Goal: Information Seeking & Learning: Understand process/instructions

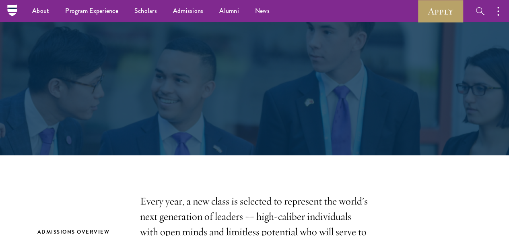
scroll to position [43, 0]
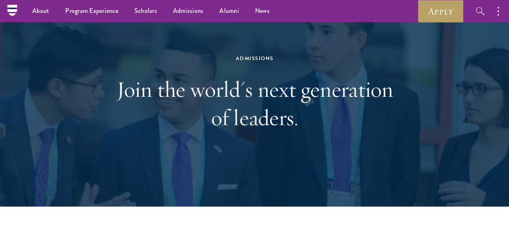
scroll to position [0, 0]
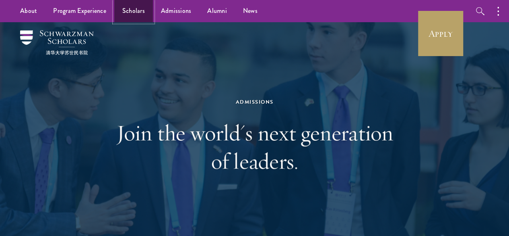
click at [139, 12] on link "Scholars" at bounding box center [133, 11] width 39 height 22
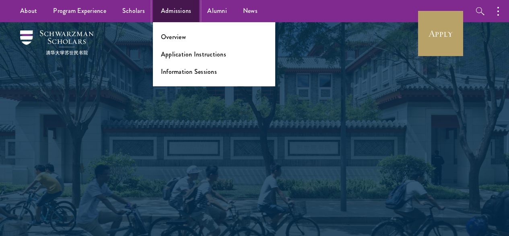
click at [178, 14] on link "Admissions" at bounding box center [176, 11] width 47 height 22
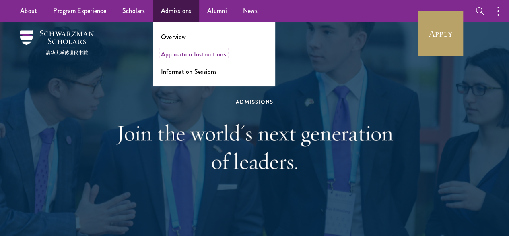
click at [190, 57] on link "Application Instructions" at bounding box center [193, 54] width 65 height 9
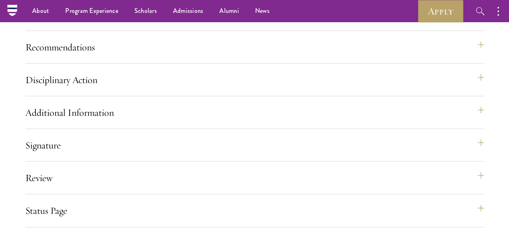
scroll to position [875, 0]
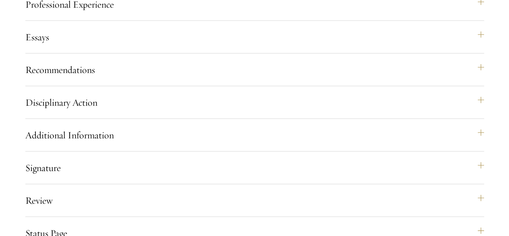
scroll to position [860, 0]
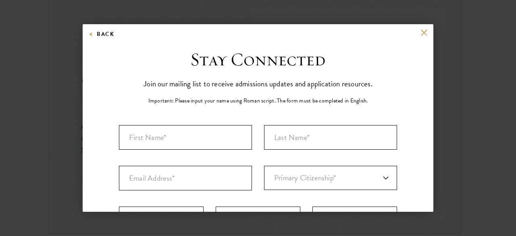
click at [417, 29] on div "Back Stay Connected Please select what best describes you: Prospective Applican…" at bounding box center [258, 117] width 350 height 187
click at [420, 35] on button at bounding box center [423, 32] width 7 height 7
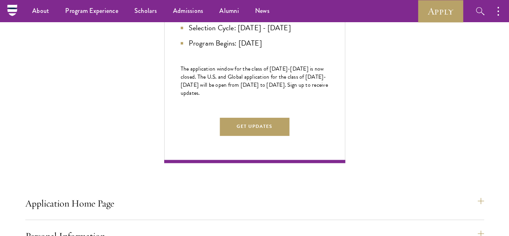
scroll to position [0, 0]
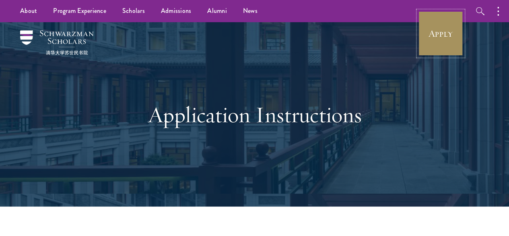
click at [448, 33] on link "Apply" at bounding box center [440, 33] width 45 height 45
